Goal: Navigation & Orientation: Find specific page/section

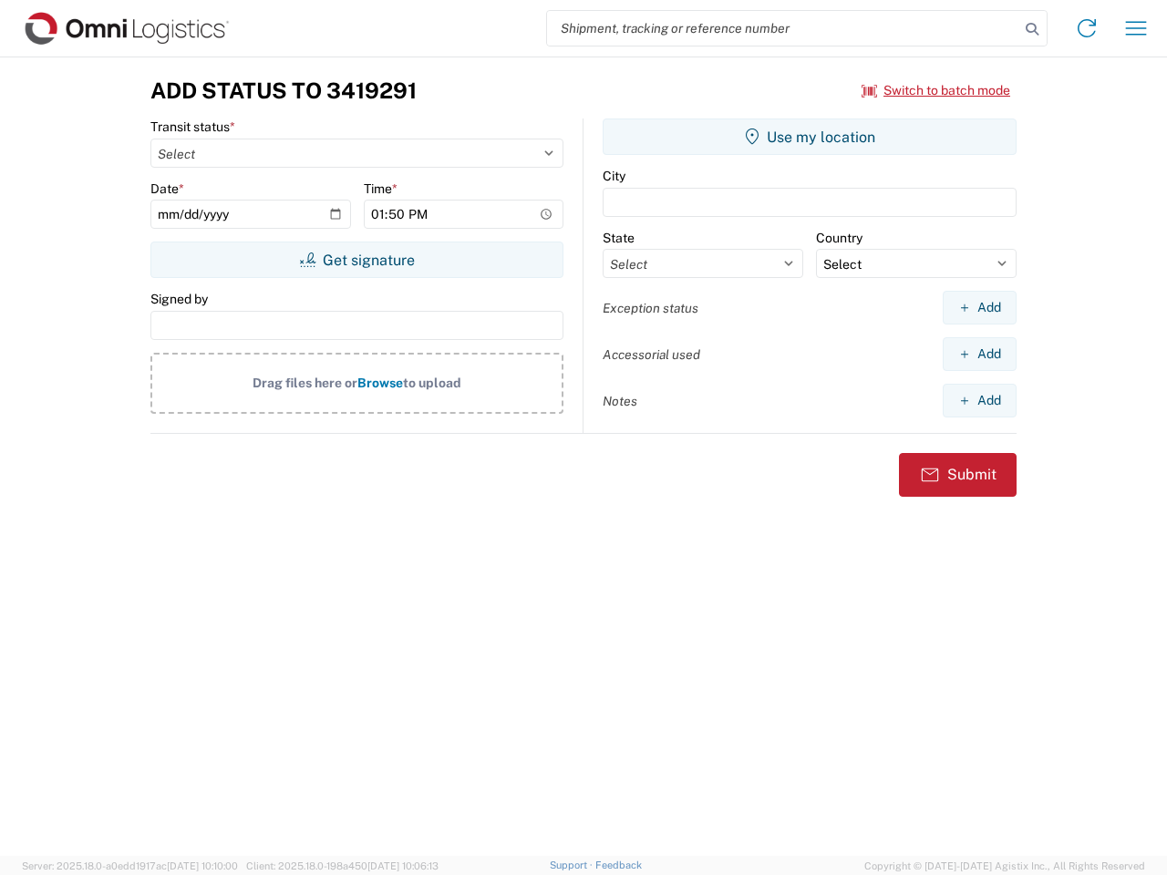
click at [783, 28] on input "search" at bounding box center [783, 28] width 472 height 35
click at [1032, 29] on icon at bounding box center [1032, 29] width 26 height 26
click at [1087, 28] on icon at bounding box center [1086, 28] width 29 height 29
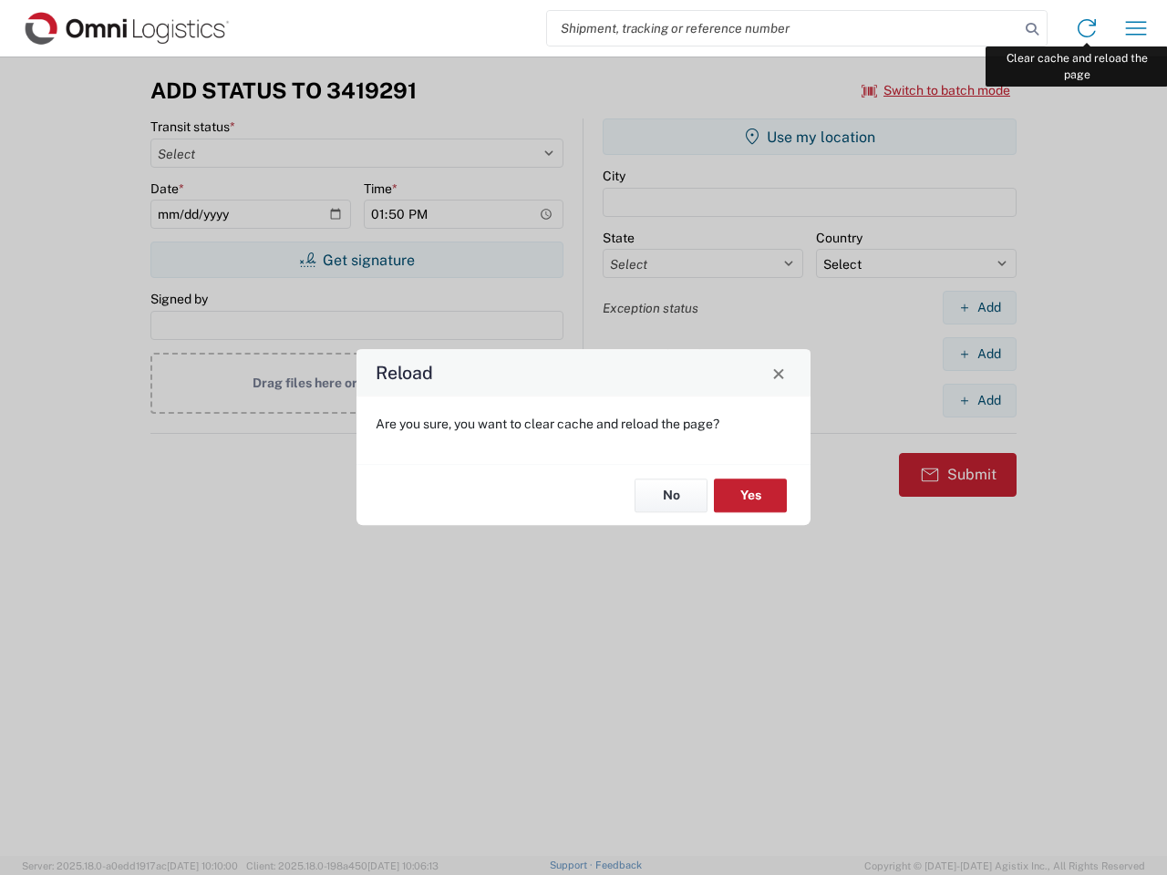
click at [1136, 28] on div "Reload Are you sure, you want to clear cache and reload the page? No Yes" at bounding box center [583, 437] width 1167 height 875
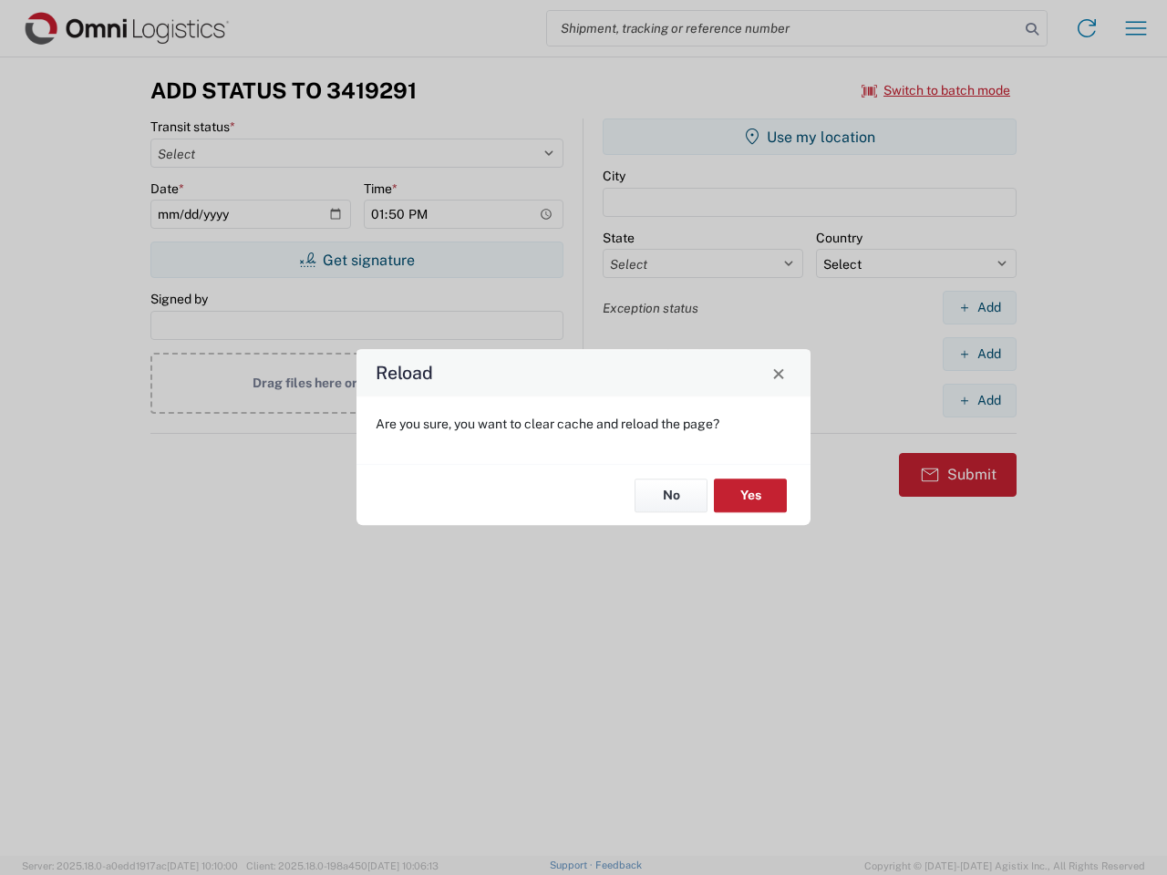
click at [936, 90] on div "Reload Are you sure, you want to clear cache and reload the page? No Yes" at bounding box center [583, 437] width 1167 height 875
click at [356, 260] on div "Reload Are you sure, you want to clear cache and reload the page? No Yes" at bounding box center [583, 437] width 1167 height 875
click at [810, 137] on div "Reload Are you sure, you want to clear cache and reload the page? No Yes" at bounding box center [583, 437] width 1167 height 875
click at [979, 307] on div "Reload Are you sure, you want to clear cache and reload the page? No Yes" at bounding box center [583, 437] width 1167 height 875
click at [979, 354] on div "Reload Are you sure, you want to clear cache and reload the page? No Yes" at bounding box center [583, 437] width 1167 height 875
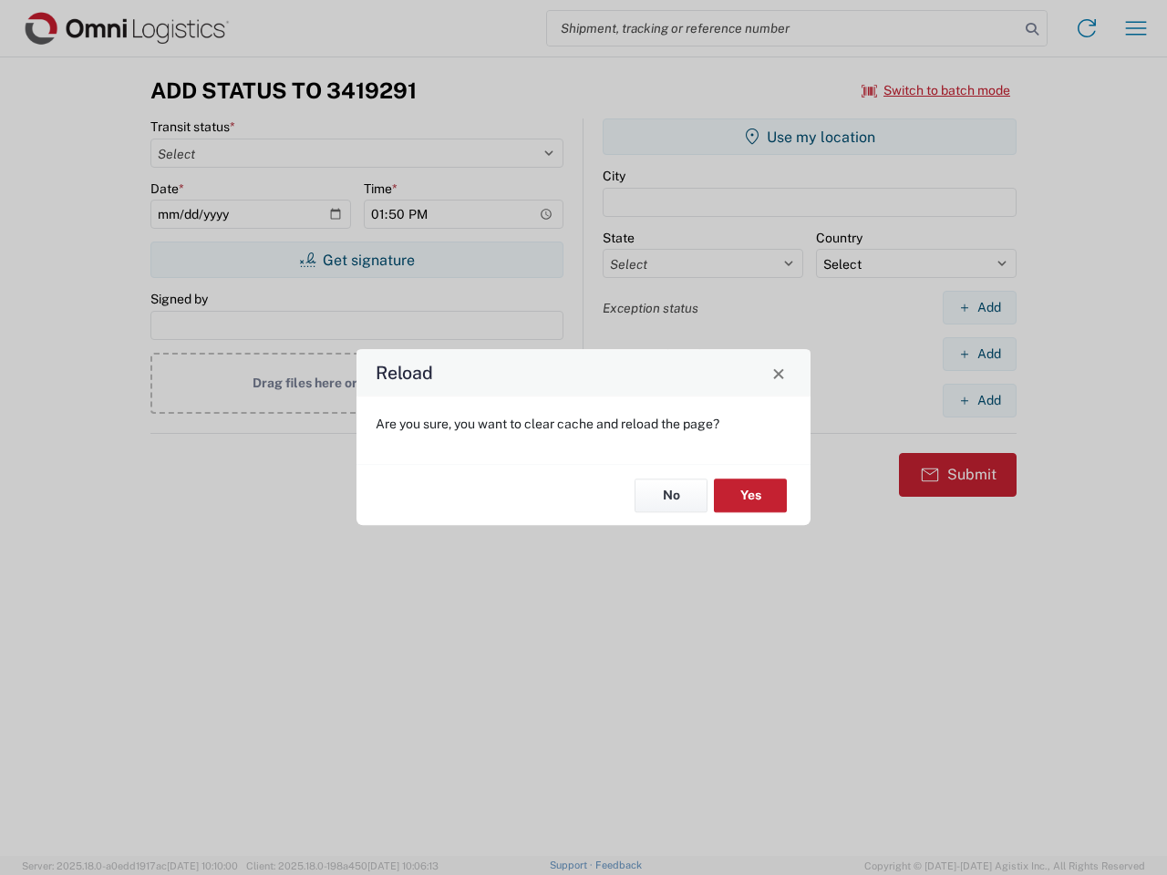
click at [979, 400] on div "Reload Are you sure, you want to clear cache and reload the page? No Yes" at bounding box center [583, 437] width 1167 height 875
